Goal: Task Accomplishment & Management: Use online tool/utility

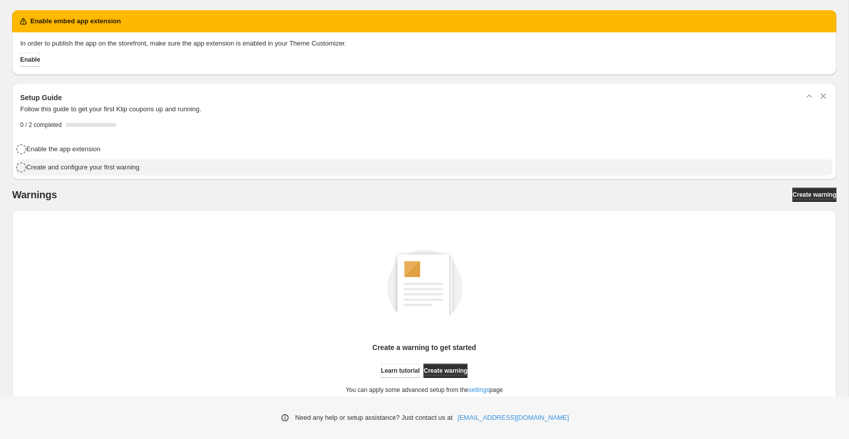
scroll to position [42, 0]
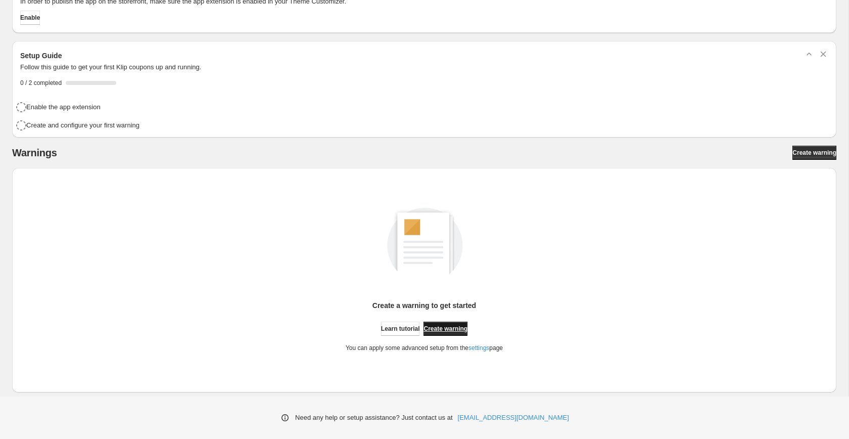
click at [467, 323] on link "Create warning" at bounding box center [445, 328] width 44 height 14
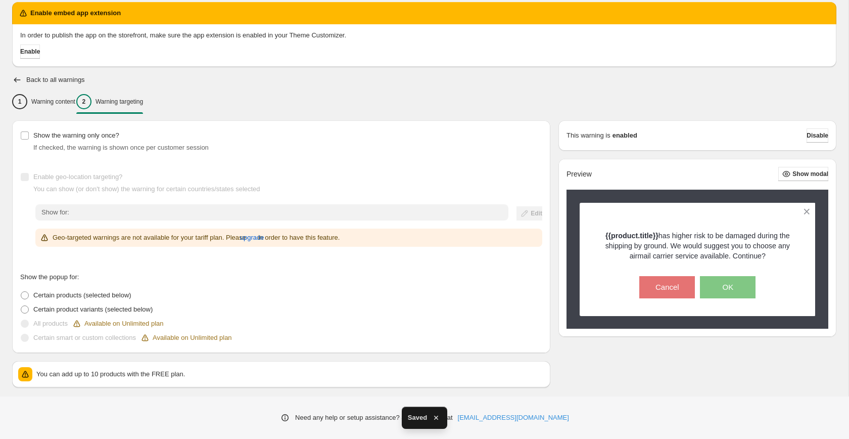
scroll to position [38, 0]
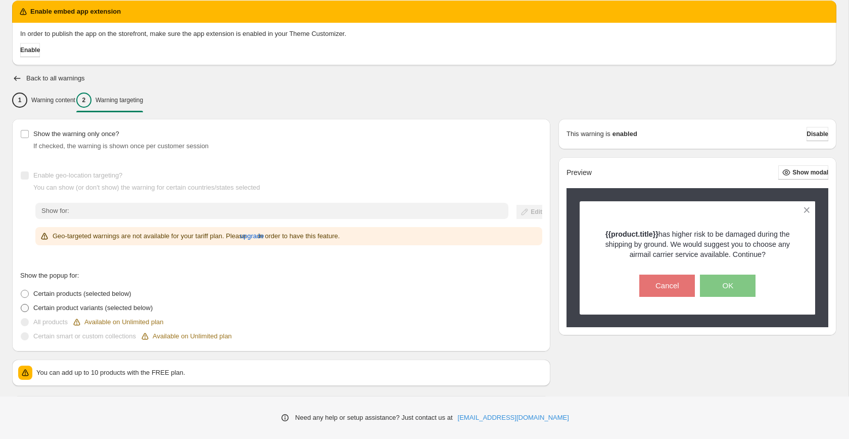
click at [106, 307] on span "Certain product variants (selected below)" at bounding box center [92, 308] width 119 height 8
click at [101, 298] on span "Certain products (selected below)" at bounding box center [82, 294] width 98 height 10
click at [99, 309] on span "Certain product variants (selected below)" at bounding box center [92, 308] width 119 height 8
click at [102, 295] on span "Certain products (selected below)" at bounding box center [82, 294] width 98 height 8
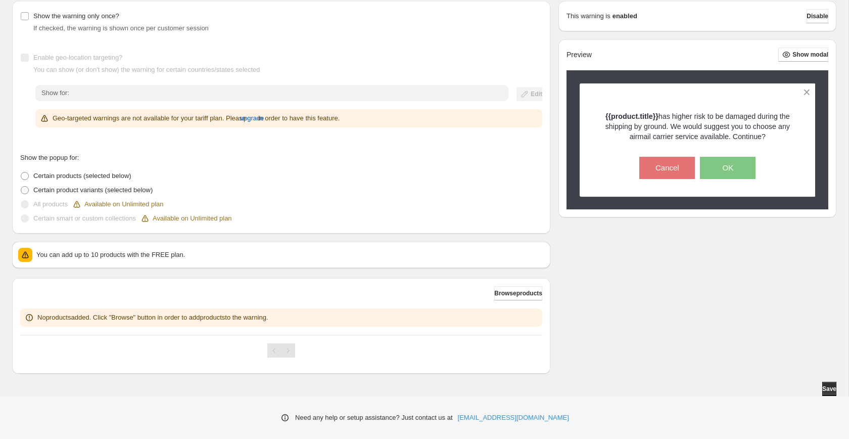
scroll to position [0, 0]
